Goal: Browse casually

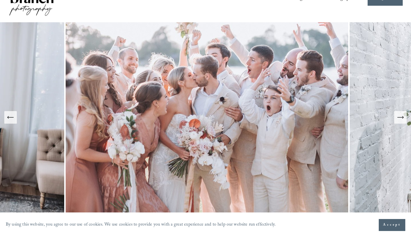
scroll to position [42, 0]
click at [397, 120] on icon "Next Slide" at bounding box center [400, 118] width 8 height 8
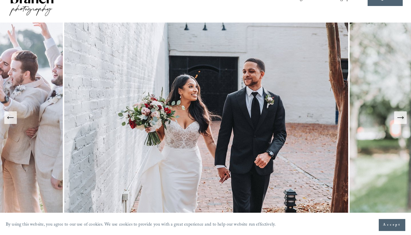
click at [398, 120] on icon "Next Slide" at bounding box center [400, 118] width 8 height 8
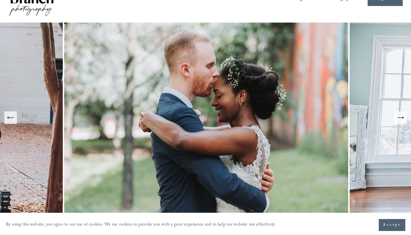
click at [398, 120] on icon "Next Slide" at bounding box center [400, 118] width 8 height 8
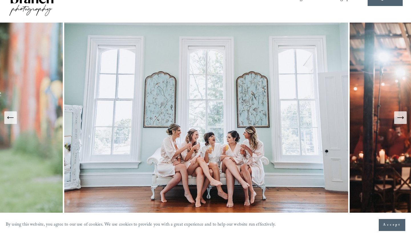
click at [398, 120] on icon "Next Slide" at bounding box center [400, 118] width 8 height 8
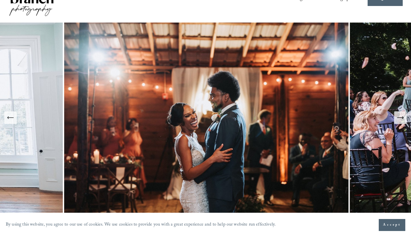
click at [398, 120] on icon "Next Slide" at bounding box center [400, 118] width 8 height 8
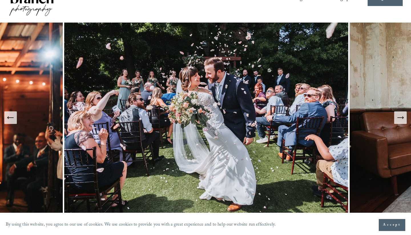
click at [398, 120] on icon "Next Slide" at bounding box center [400, 118] width 8 height 8
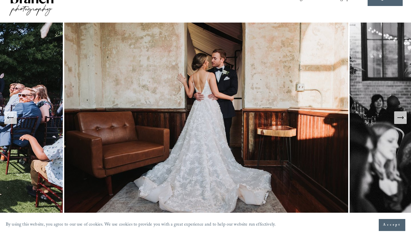
click at [398, 120] on icon "Next Slide" at bounding box center [400, 118] width 8 height 8
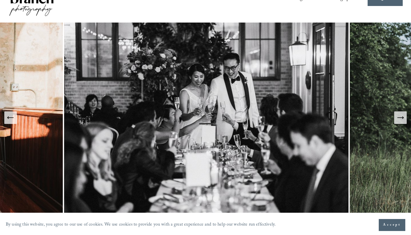
click at [398, 120] on icon "Next Slide" at bounding box center [400, 118] width 8 height 8
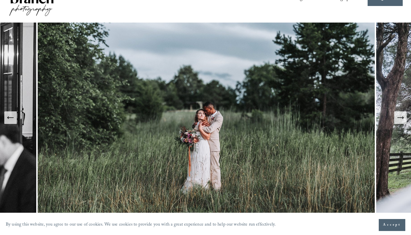
click at [398, 120] on icon "Next Slide" at bounding box center [400, 118] width 8 height 8
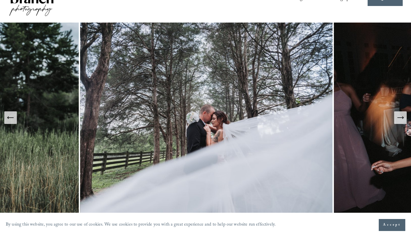
click at [398, 120] on icon "Next Slide" at bounding box center [400, 118] width 8 height 8
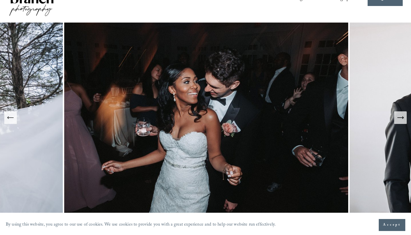
click at [398, 120] on icon "Next Slide" at bounding box center [400, 118] width 8 height 8
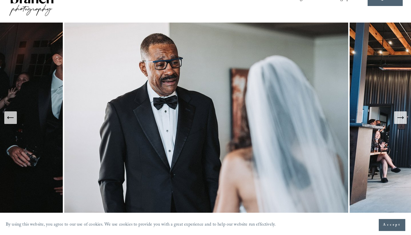
click at [398, 120] on icon "Next Slide" at bounding box center [400, 118] width 8 height 8
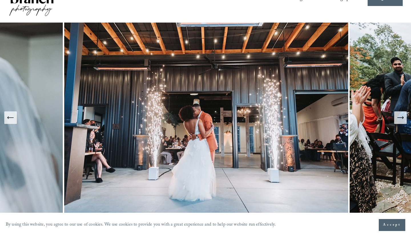
click at [398, 120] on icon "Next Slide" at bounding box center [400, 118] width 8 height 8
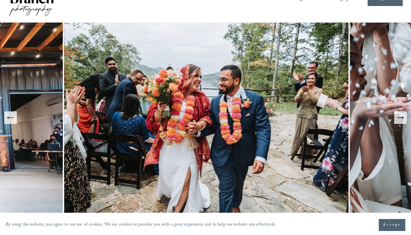
click at [398, 120] on icon "Next Slide" at bounding box center [400, 118] width 8 height 8
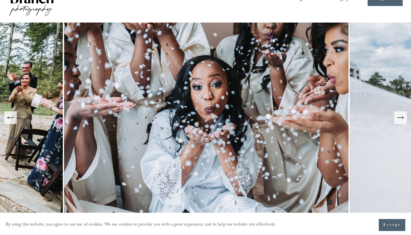
click at [398, 120] on icon "Next Slide" at bounding box center [400, 118] width 8 height 8
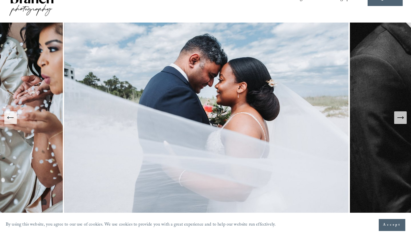
click at [398, 120] on icon "Next Slide" at bounding box center [400, 118] width 8 height 8
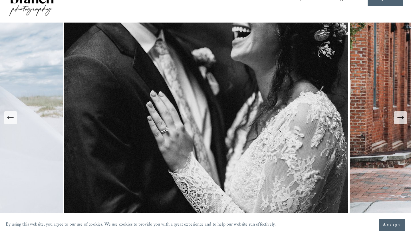
click at [398, 120] on icon "Next Slide" at bounding box center [400, 118] width 8 height 8
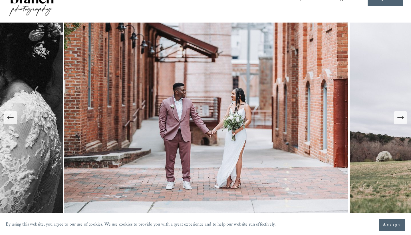
click at [398, 120] on icon "Next Slide" at bounding box center [400, 118] width 8 height 8
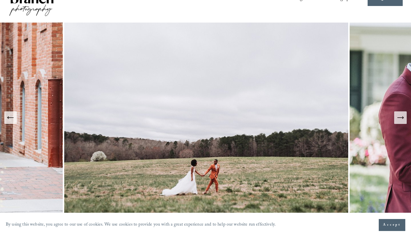
click at [398, 120] on icon "Next Slide" at bounding box center [400, 118] width 8 height 8
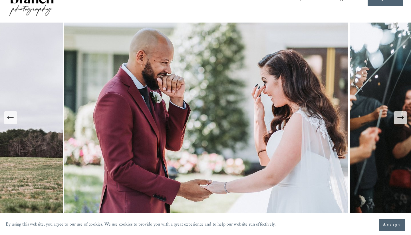
click at [398, 120] on icon "Next Slide" at bounding box center [400, 118] width 8 height 8
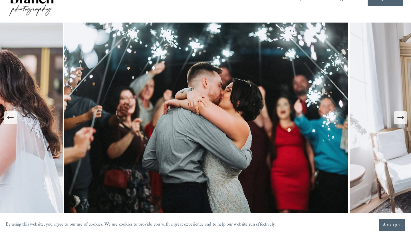
click at [398, 120] on icon "Next Slide" at bounding box center [400, 118] width 8 height 8
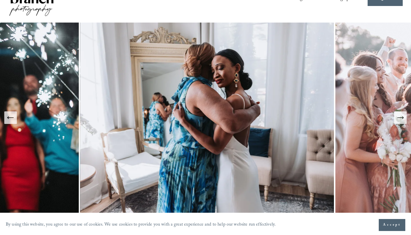
click at [398, 120] on icon "Next Slide" at bounding box center [400, 118] width 8 height 8
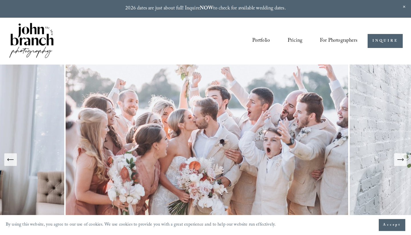
scroll to position [0, 0]
click at [266, 40] on link "Portfolio" at bounding box center [261, 41] width 18 height 11
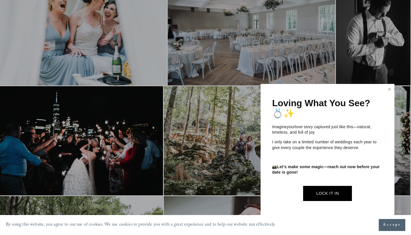
scroll to position [1145, 1]
